Goal: Register for event/course

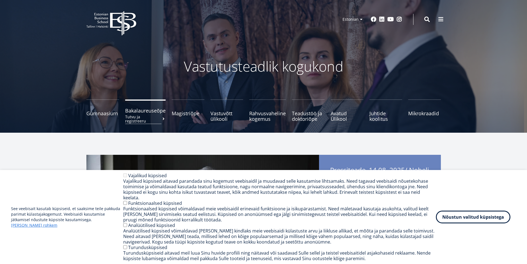
click at [143, 119] on small "Tutvu ja registreeru" at bounding box center [145, 119] width 40 height 8
click at [437, 21] on button at bounding box center [440, 18] width 11 height 11
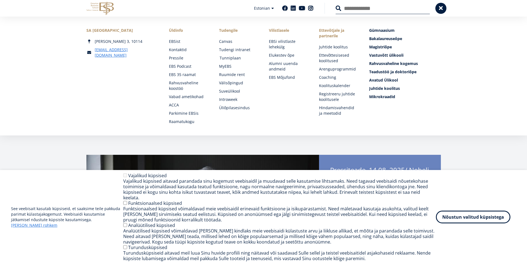
click at [233, 58] on link "Tunniplaan" at bounding box center [239, 58] width 39 height 6
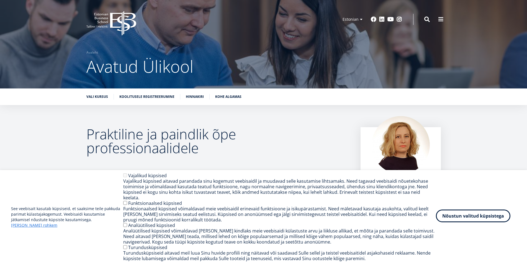
click at [459, 221] on button "Nõustun valitud küpsistega" at bounding box center [473, 216] width 74 height 13
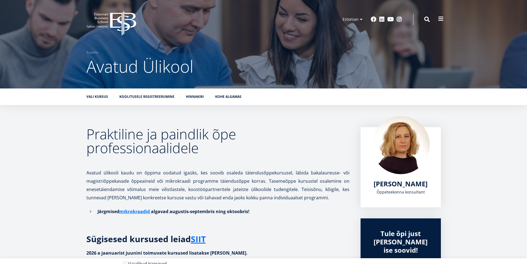
click at [439, 23] on button at bounding box center [440, 18] width 11 height 11
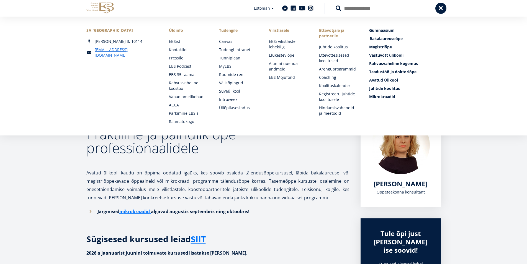
click at [381, 37] on span "Bakalaureuseõpe Tutvu ja registreeru" at bounding box center [386, 38] width 33 height 5
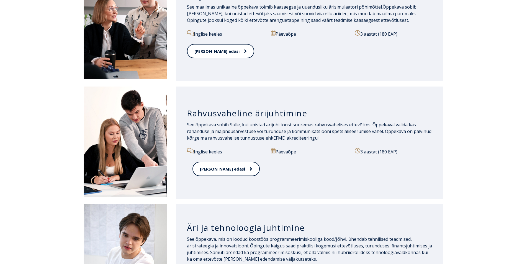
scroll to position [452, 0]
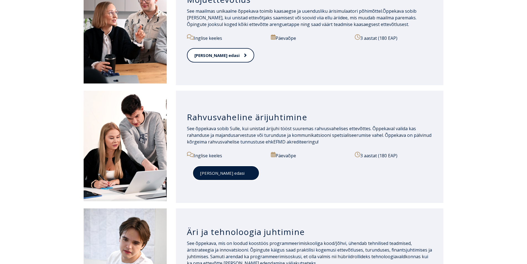
click at [203, 172] on link "[PERSON_NAME] edasi" at bounding box center [225, 173] width 67 height 15
